Goal: Find contact information: Find contact information

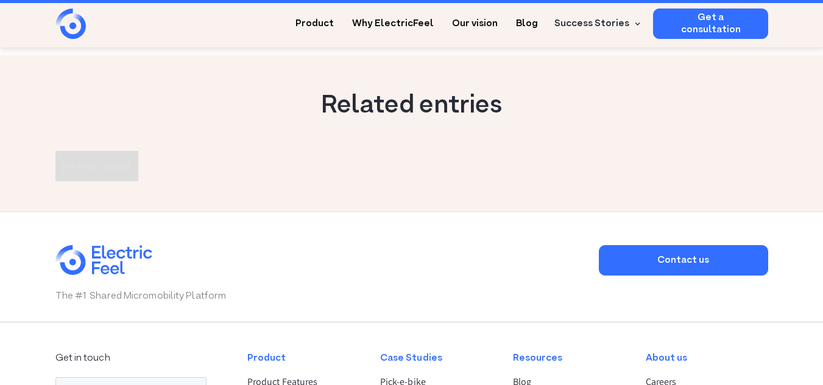
scroll to position [2192, 0]
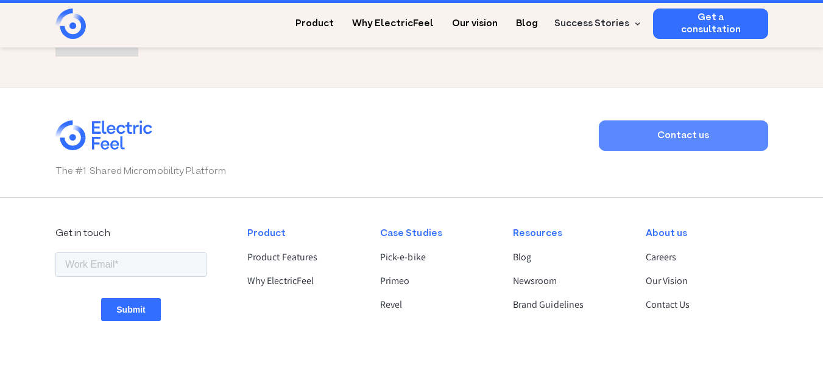
click at [670, 132] on link "Contact us" at bounding box center [683, 136] width 169 height 30
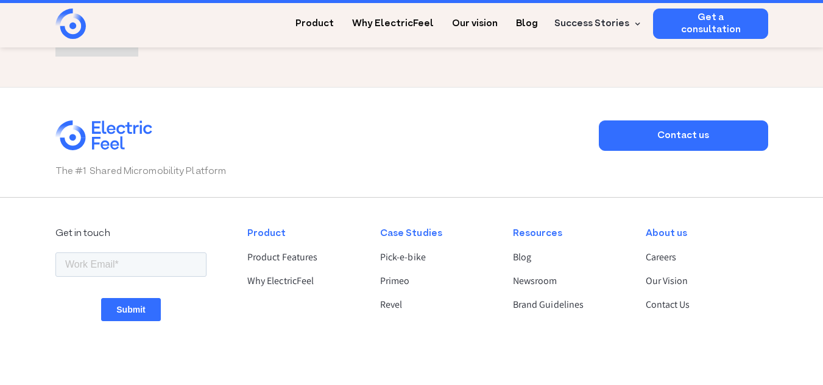
click at [23, 2] on div at bounding box center [411, 1] width 823 height 3
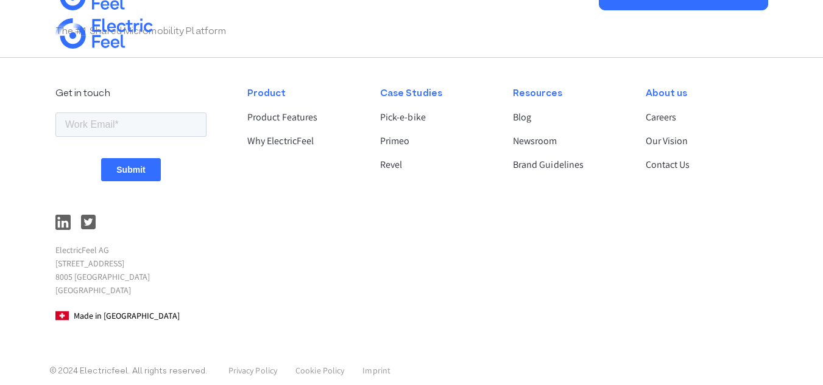
scroll to position [3406, 0]
